Goal: Use online tool/utility: Utilize a website feature to perform a specific function

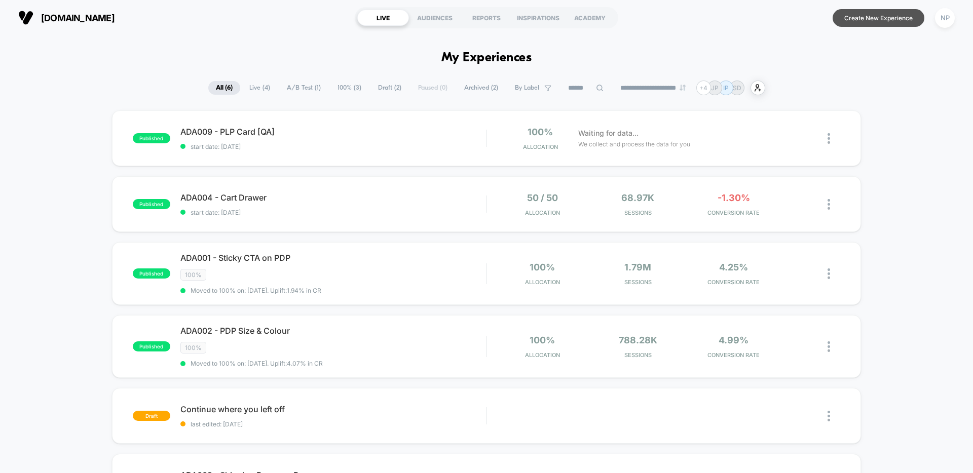
click at [876, 19] on button "Create New Experience" at bounding box center [878, 18] width 92 height 18
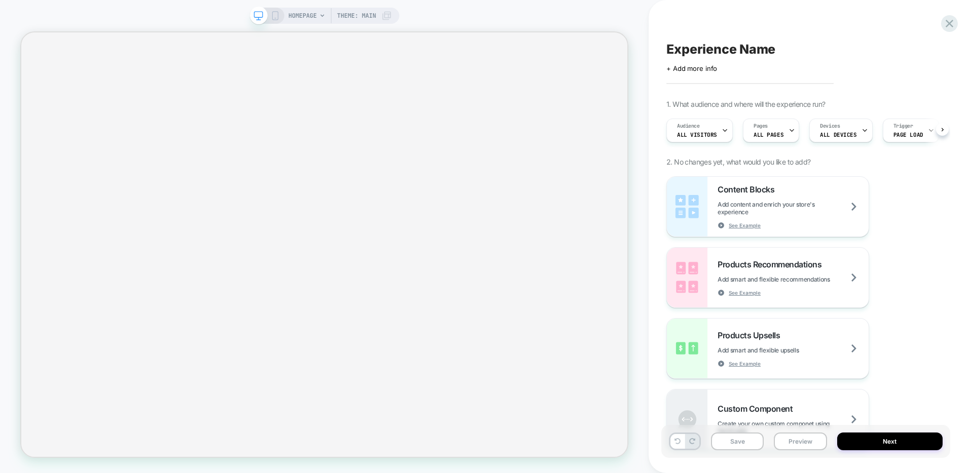
scroll to position [0, 1]
select select "**********"
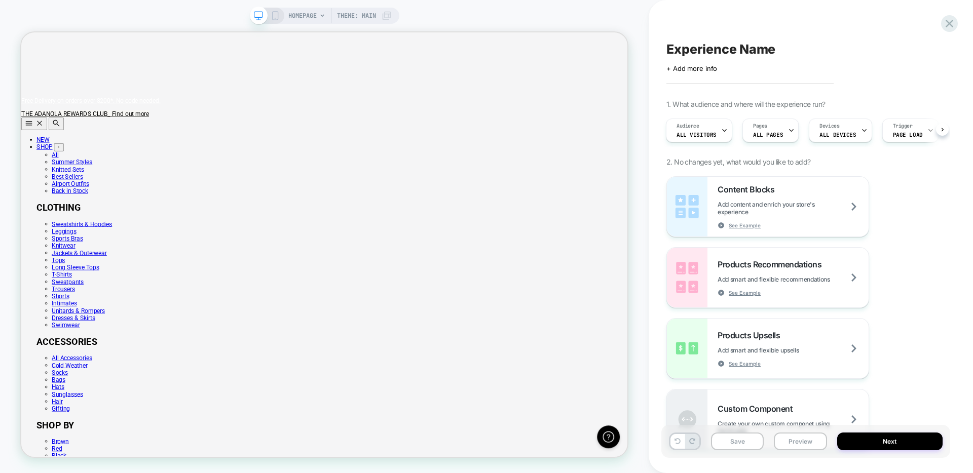
scroll to position [0, 808]
click at [731, 268] on span "Products Recommendations" at bounding box center [771, 264] width 109 height 10
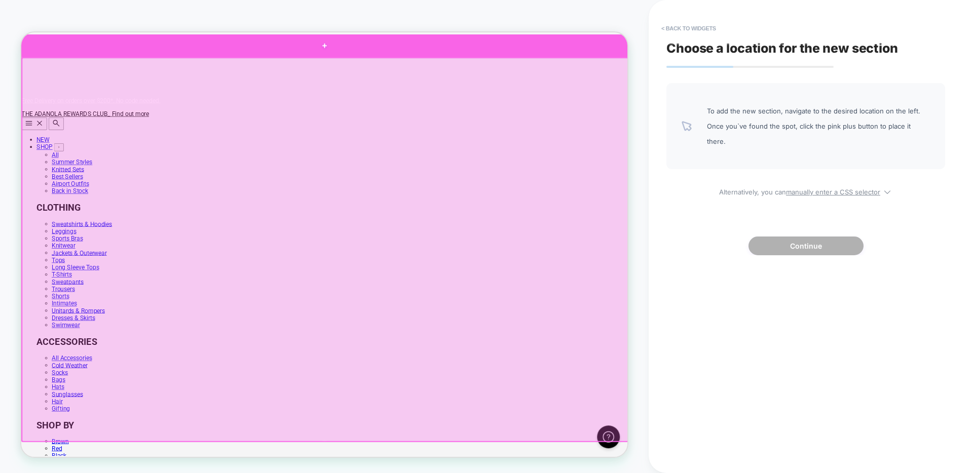
click at [482, 58] on div at bounding box center [425, 50] width 808 height 30
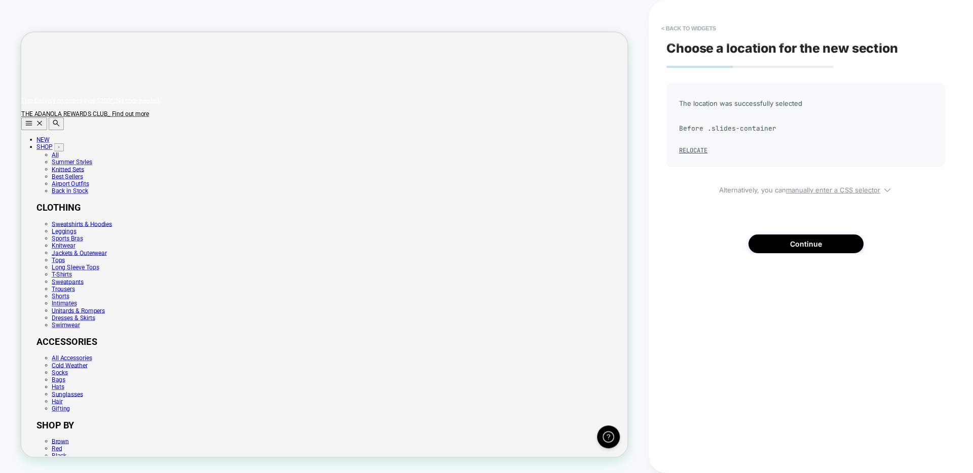
scroll to position [0, 0]
click at [780, 244] on button "Continue" at bounding box center [805, 244] width 115 height 19
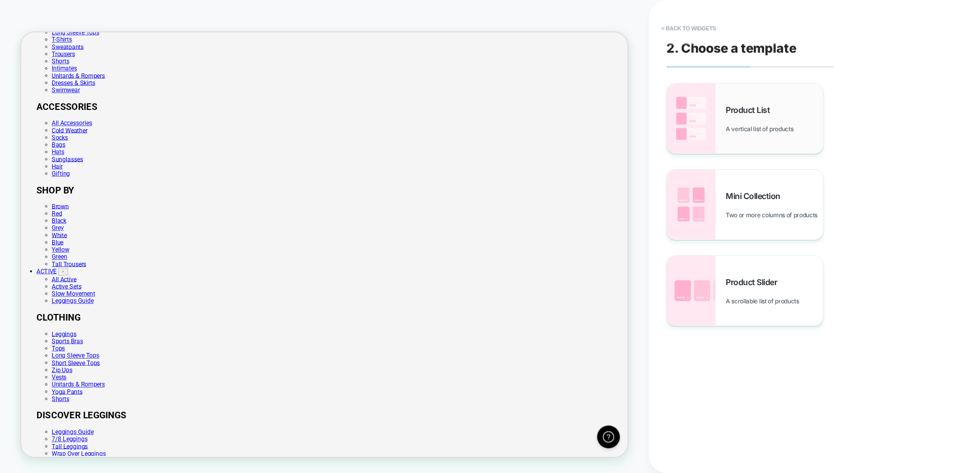
scroll to position [280, 0]
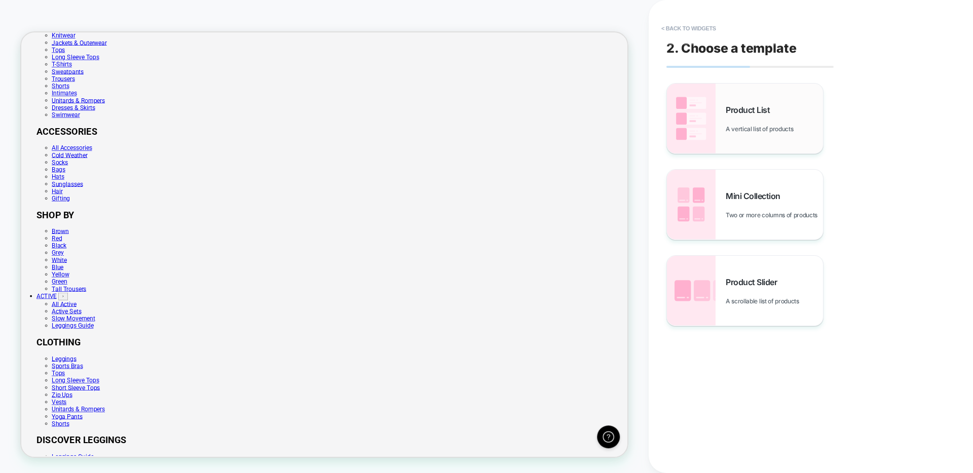
click at [735, 128] on span "A vertical list of products" at bounding box center [762, 129] width 72 height 8
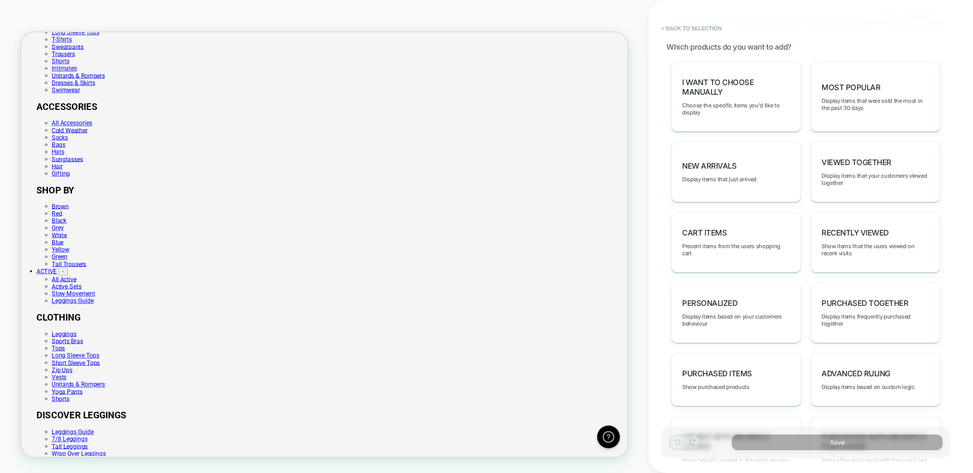
scroll to position [0, 0]
